Goal: Transaction & Acquisition: Download file/media

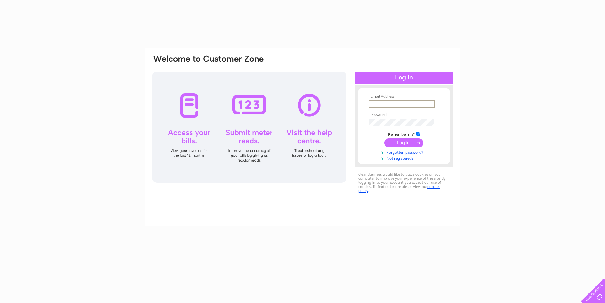
click at [403, 103] on input "text" at bounding box center [402, 104] width 66 height 8
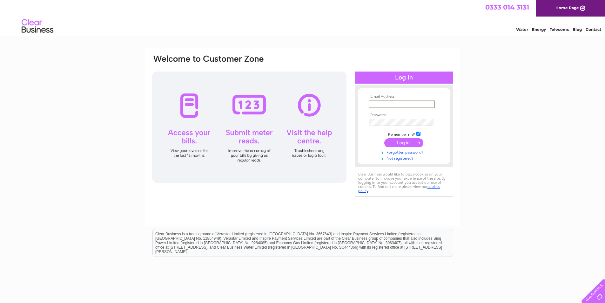
type input "norman@sinclairbreweries.co.uk"
click at [384, 138] on input "submit" at bounding box center [403, 142] width 39 height 9
click at [405, 142] on input "submit" at bounding box center [403, 142] width 39 height 9
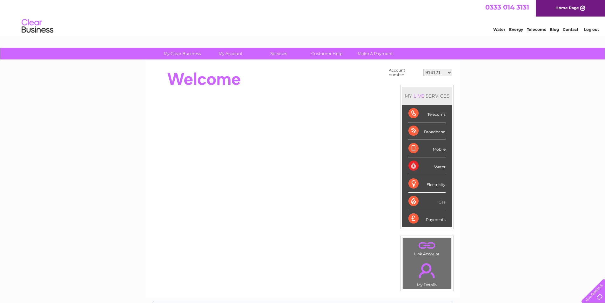
click at [448, 72] on select "914121 916955 916956 30265430" at bounding box center [437, 73] width 29 height 8
click at [423, 69] on select "914121 916955 916956 30265430" at bounding box center [437, 73] width 29 height 8
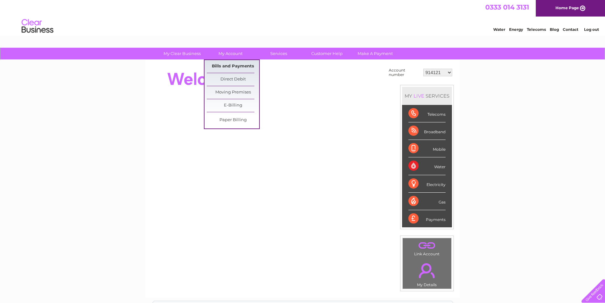
click at [232, 64] on link "Bills and Payments" at bounding box center [233, 66] width 52 height 13
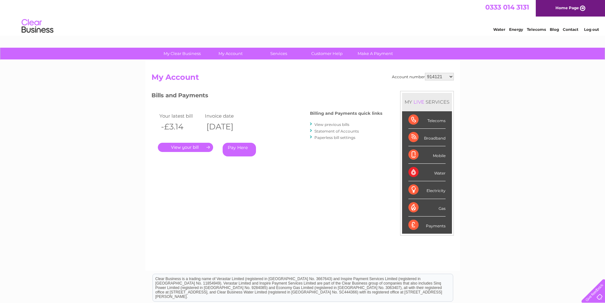
click at [451, 76] on select "914121 916955 916956 30265430" at bounding box center [439, 77] width 29 height 8
select select "916955"
click at [425, 73] on select "914121 916955 916956 30265430" at bounding box center [439, 77] width 29 height 8
click at [196, 146] on link "." at bounding box center [185, 147] width 55 height 9
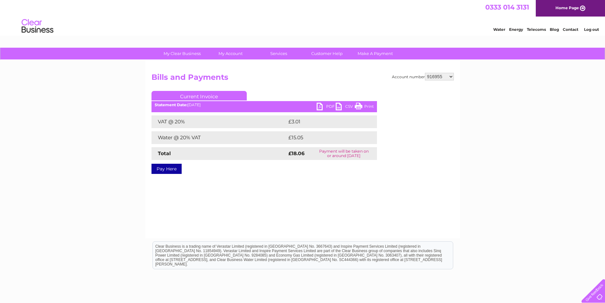
click at [320, 107] on link "PDF" at bounding box center [326, 107] width 19 height 9
click at [449, 76] on select "914121 916955 916956 30265430" at bounding box center [439, 77] width 29 height 8
select select "916956"
click at [425, 73] on select "914121 916955 916956 30265430" at bounding box center [439, 77] width 29 height 8
click at [451, 76] on select "914121 916955 916956 30265430" at bounding box center [439, 77] width 29 height 8
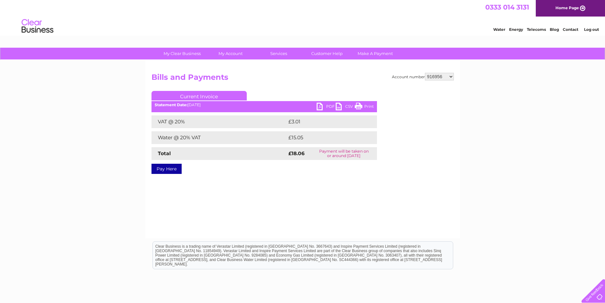
click at [425, 73] on select "914121 916955 916956 30265430" at bounding box center [439, 77] width 29 height 8
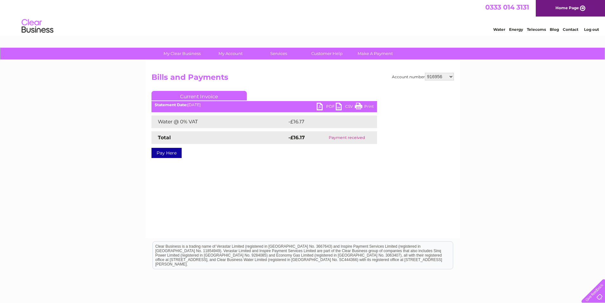
select select "30265430"
click at [425, 73] on select "914121 916955 916956 30265430" at bounding box center [439, 77] width 29 height 8
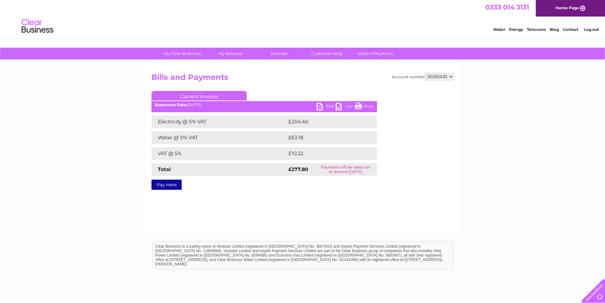
click at [318, 105] on link "PDF" at bounding box center [326, 107] width 19 height 9
